Goal: Transaction & Acquisition: Purchase product/service

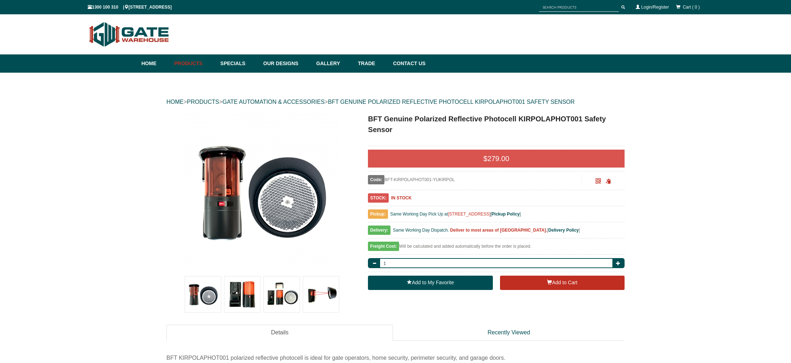
scroll to position [18, 0]
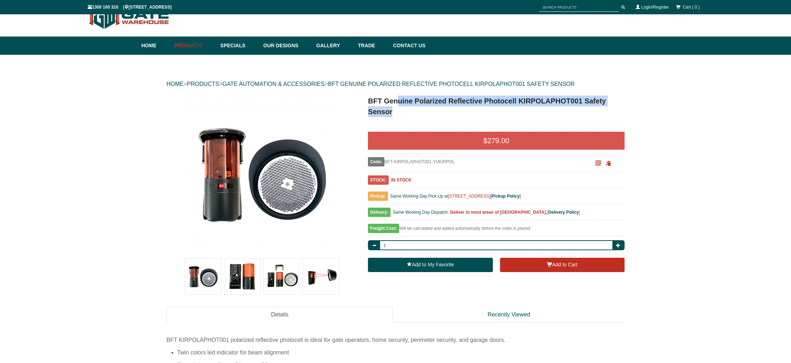
drag, startPoint x: 400, startPoint y: 101, endPoint x: 402, endPoint y: 119, distance: 18.0
click at [402, 119] on div "BFT Genuine Polarized Reflective Photocell KIRPOLAPHOT001 Safety Sensor" at bounding box center [496, 110] width 257 height 29
drag, startPoint x: 402, startPoint y: 119, endPoint x: 402, endPoint y: 100, distance: 19.3
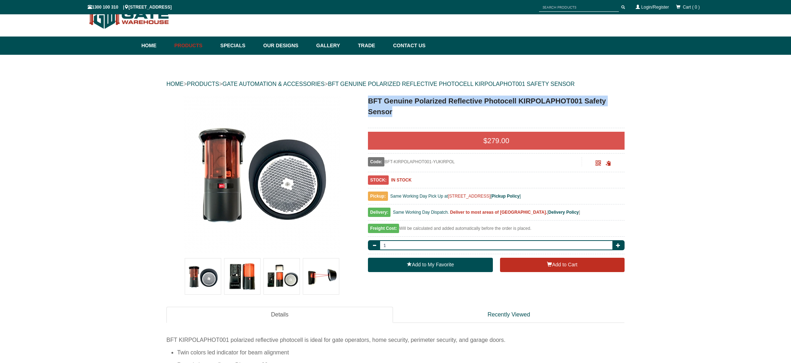
click at [402, 100] on div "BFT Genuine Polarized Reflective Photocell KIRPOLAPHOT001 Safety Sensor" at bounding box center [496, 110] width 257 height 29
click at [402, 100] on h1 "BFT Genuine Polarized Reflective Photocell KIRPOLAPHOT001 Safety Sensor" at bounding box center [496, 106] width 257 height 21
drag, startPoint x: 402, startPoint y: 100, endPoint x: 403, endPoint y: 116, distance: 16.5
click at [403, 116] on h1 "BFT Genuine Polarized Reflective Photocell KIRPOLAPHOT001 Safety Sensor" at bounding box center [496, 106] width 257 height 21
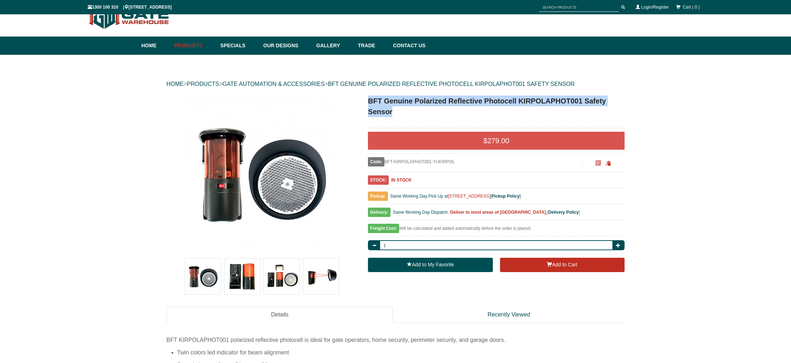
click at [403, 116] on h1 "BFT Genuine Polarized Reflective Photocell KIRPOLAPHOT001 Safety Sensor" at bounding box center [496, 106] width 257 height 21
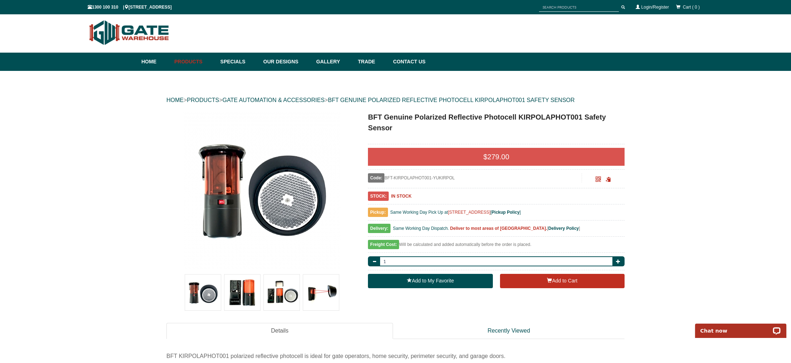
scroll to position [0, 0]
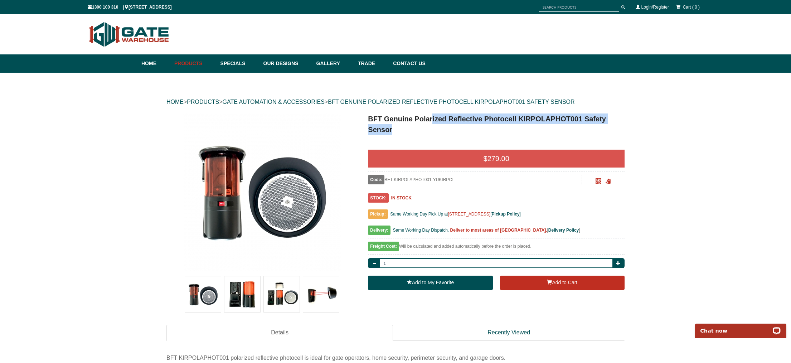
drag, startPoint x: 432, startPoint y: 117, endPoint x: 433, endPoint y: 132, distance: 15.1
click at [433, 132] on h1 "BFT Genuine Polarized Reflective Photocell KIRPOLAPHOT001 Safety Sensor" at bounding box center [496, 124] width 257 height 21
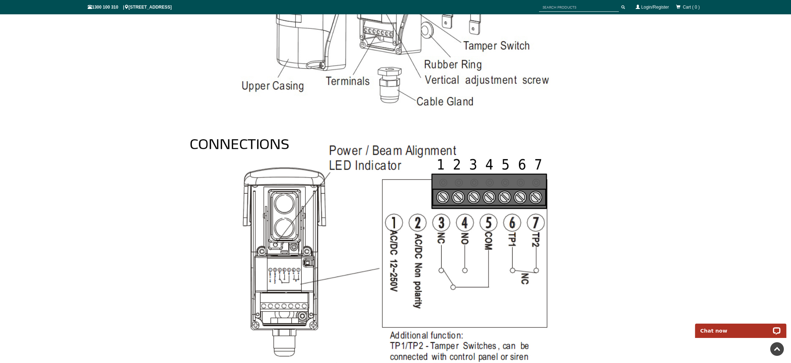
scroll to position [809, 0]
